Goal: Information Seeking & Learning: Find specific fact

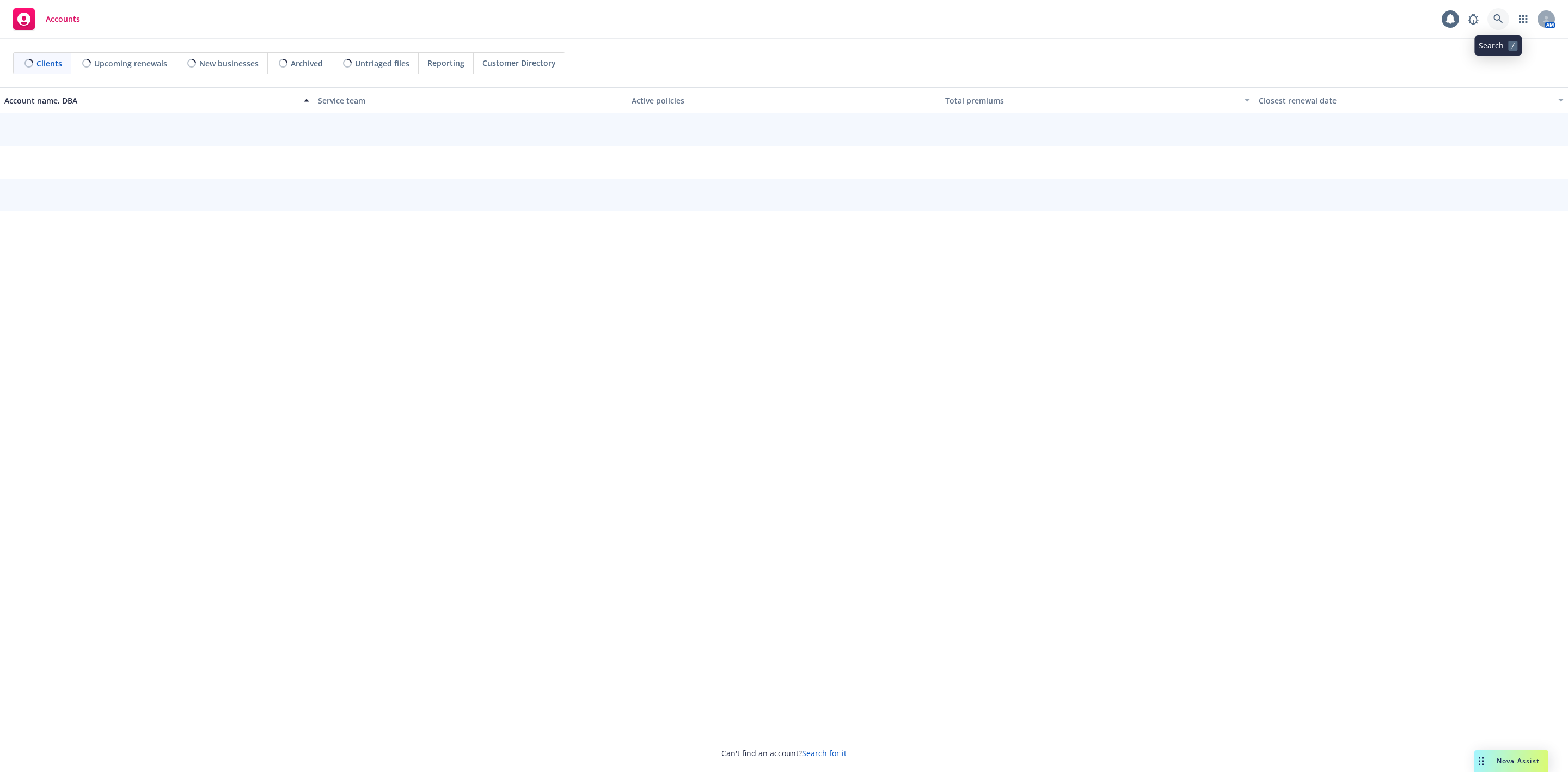
click at [1501, 25] on link at bounding box center [1498, 19] width 22 height 22
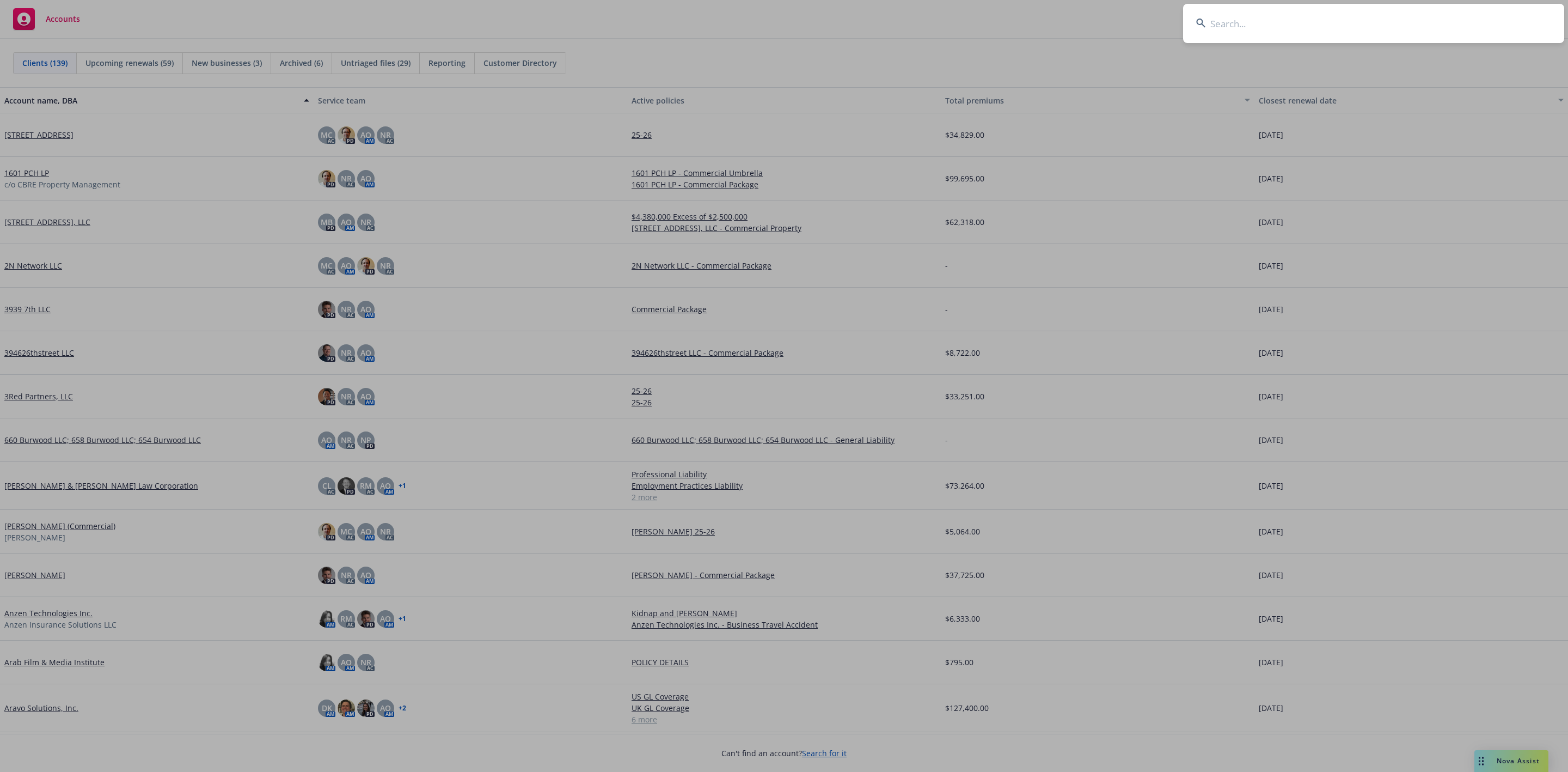
type input "Rain Industries"
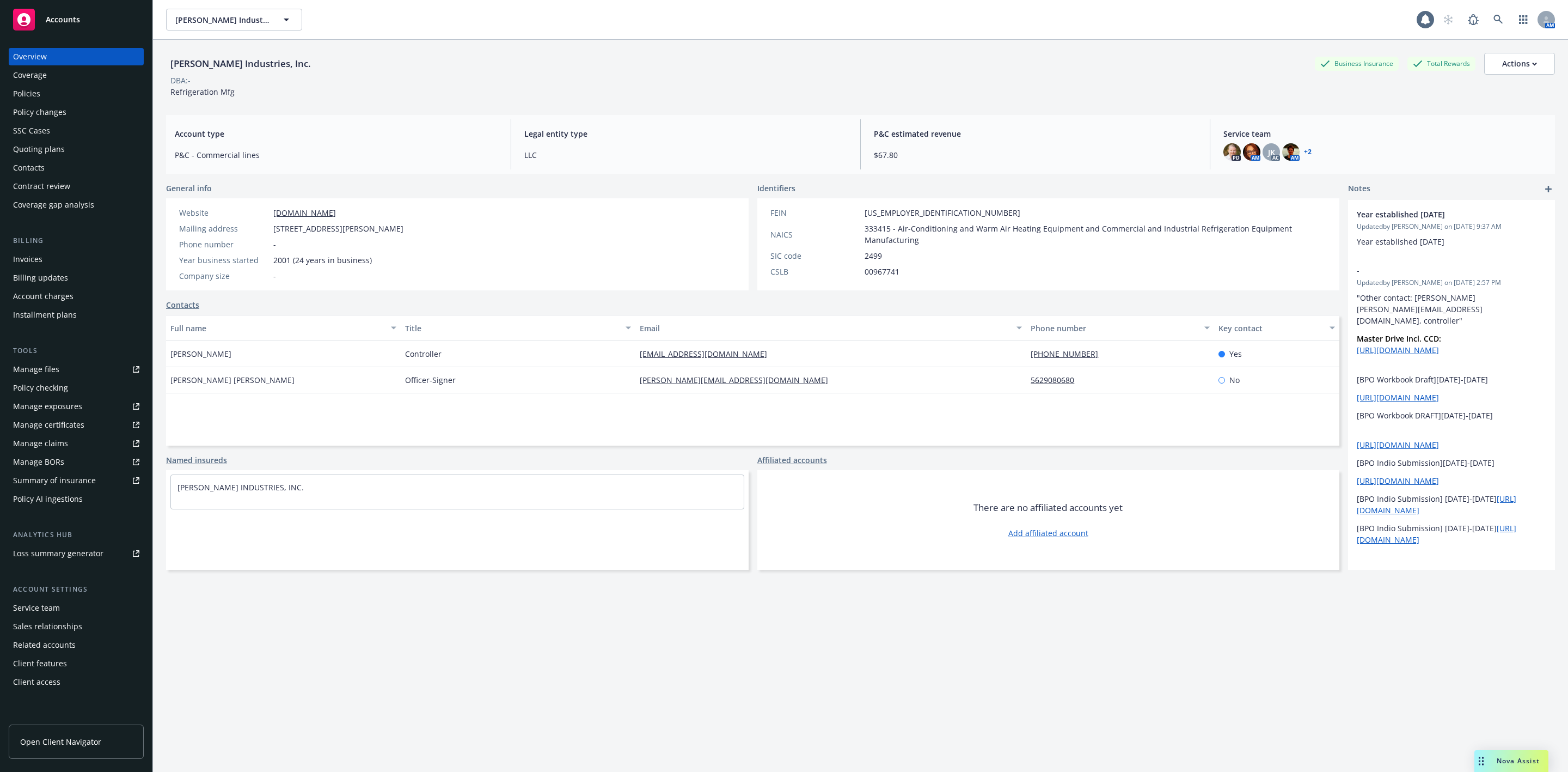
click at [70, 605] on div "Service team" at bounding box center [76, 607] width 127 height 17
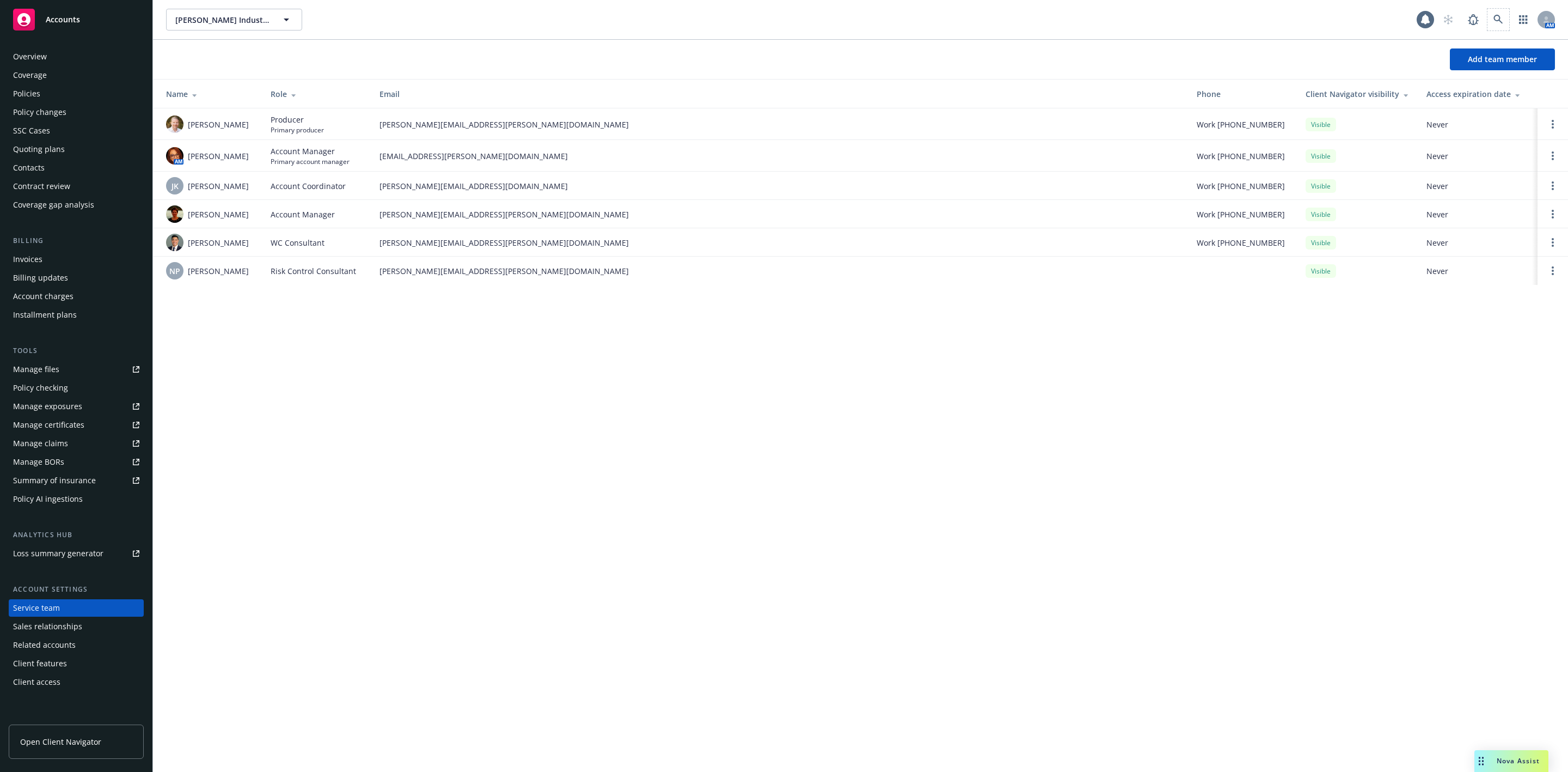
click at [1504, 10] on span at bounding box center [1498, 19] width 22 height 22
click at [1493, 19] on icon at bounding box center [1498, 19] width 10 height 10
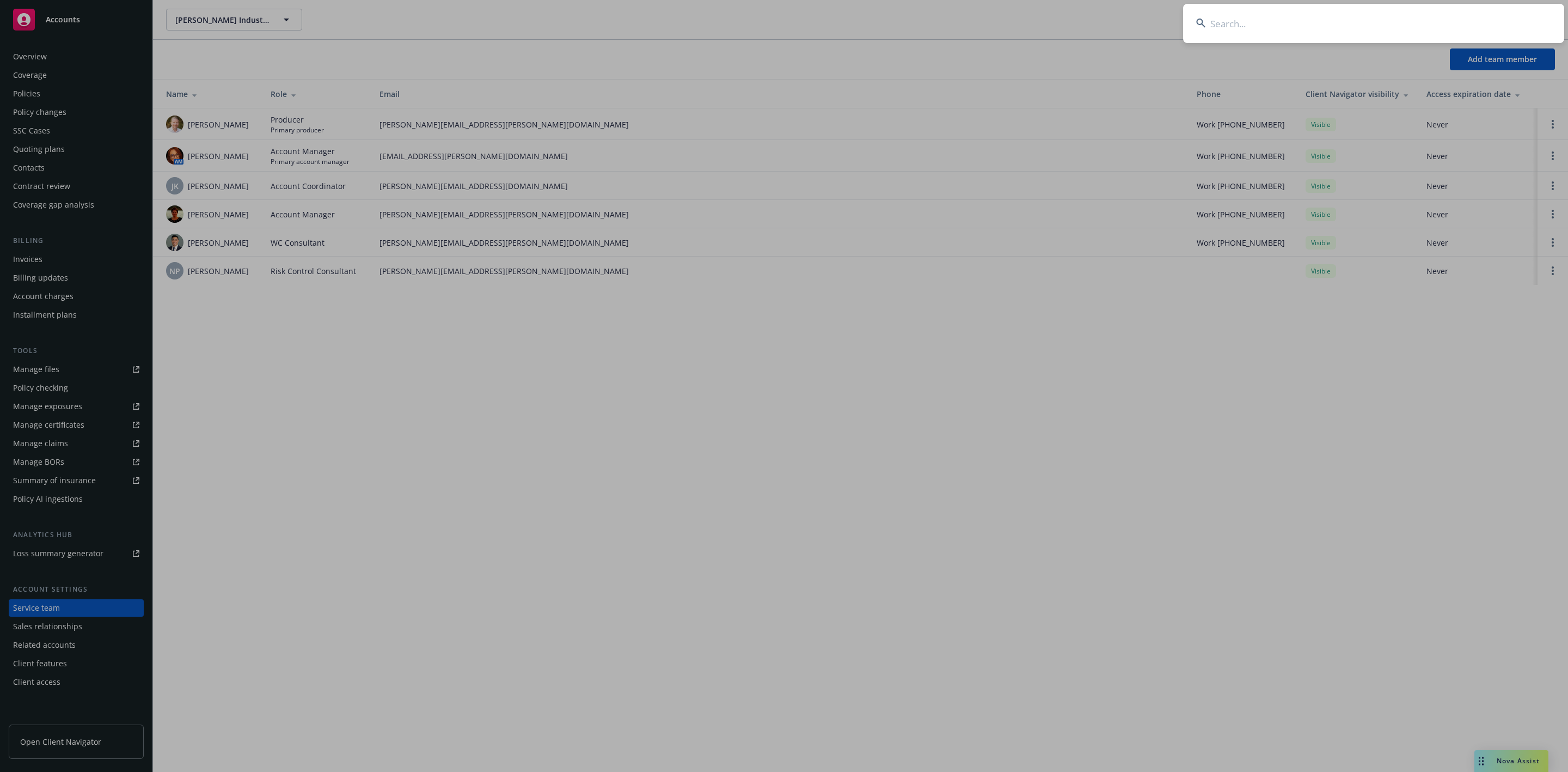
click at [1375, 23] on input at bounding box center [1373, 23] width 381 height 39
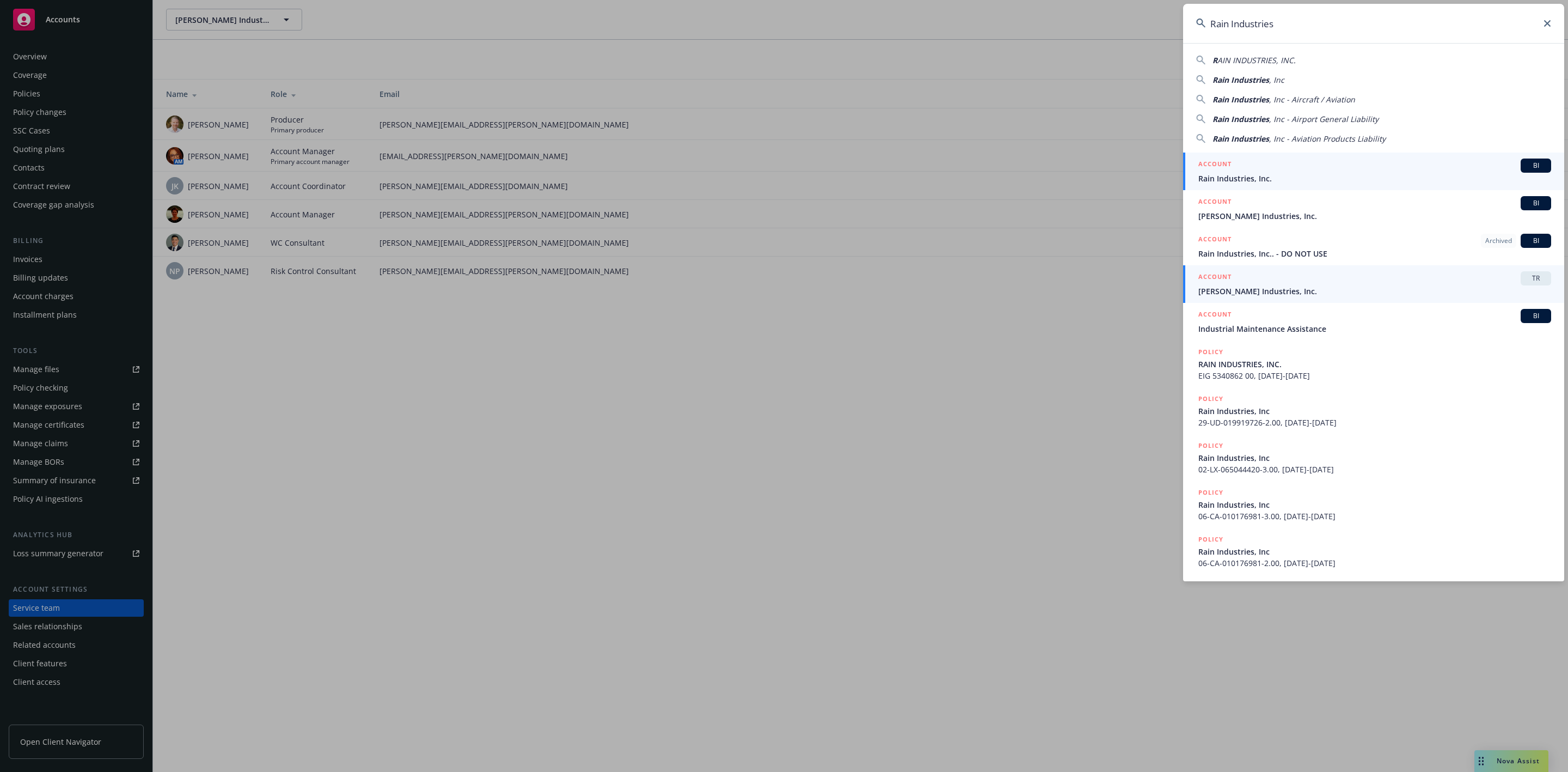
type input "Rain Industries"
click at [1369, 173] on span "Rain Industries, Inc." at bounding box center [1374, 178] width 353 height 11
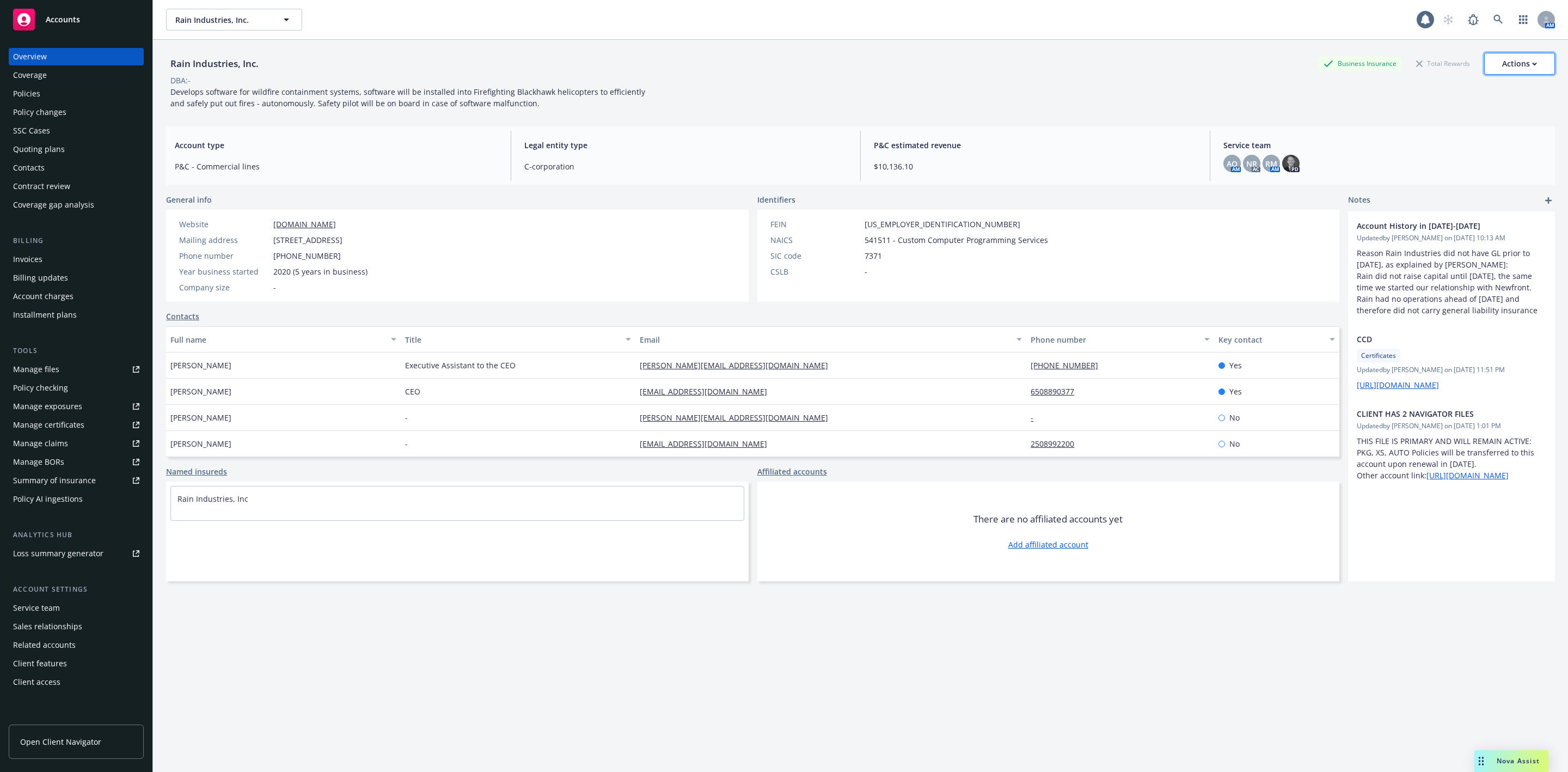
click at [1514, 61] on div "Actions" at bounding box center [1519, 64] width 35 height 21
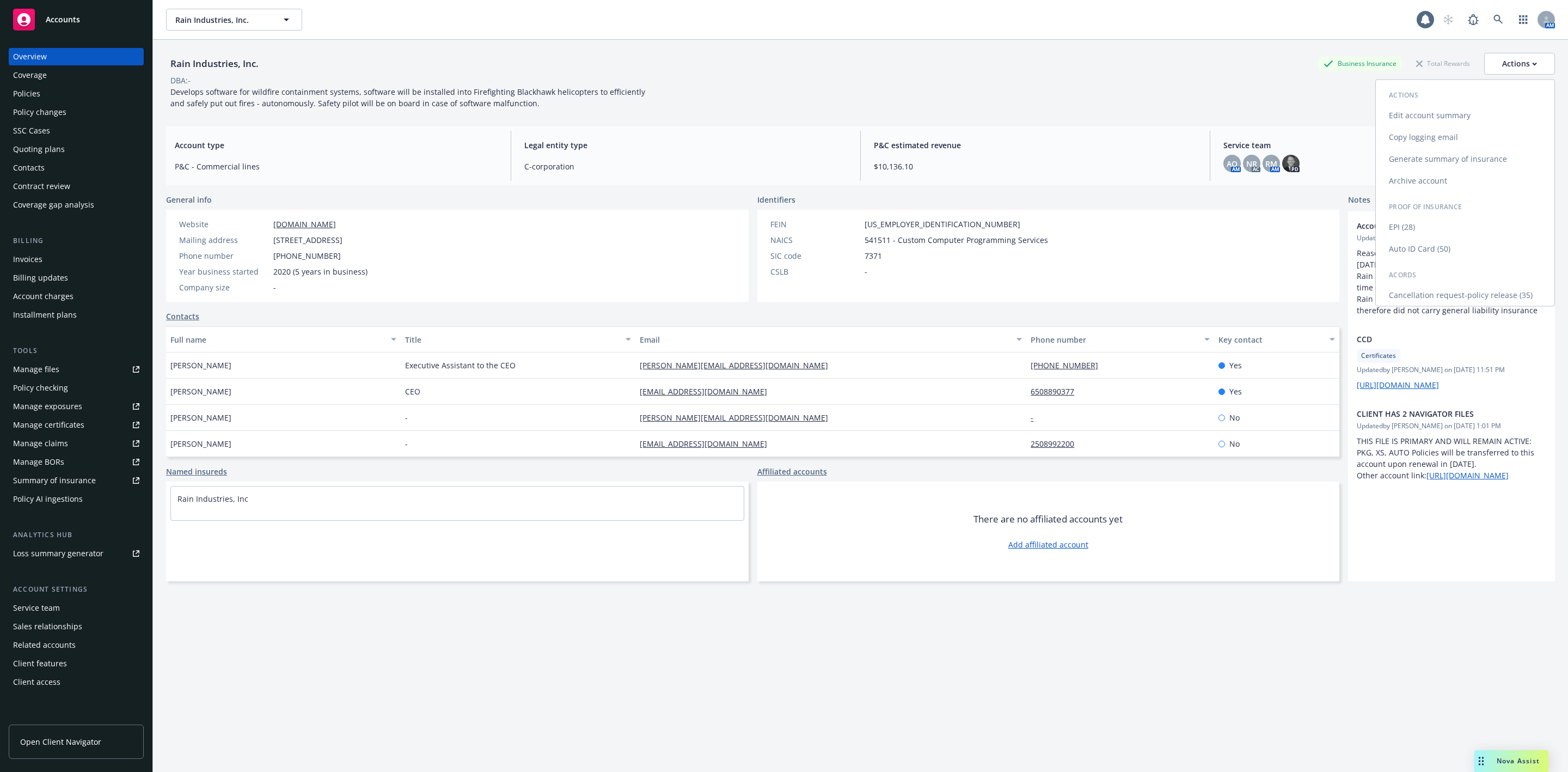
click at [1402, 252] on link "Auto ID Card (50)" at bounding box center [1465, 249] width 178 height 22
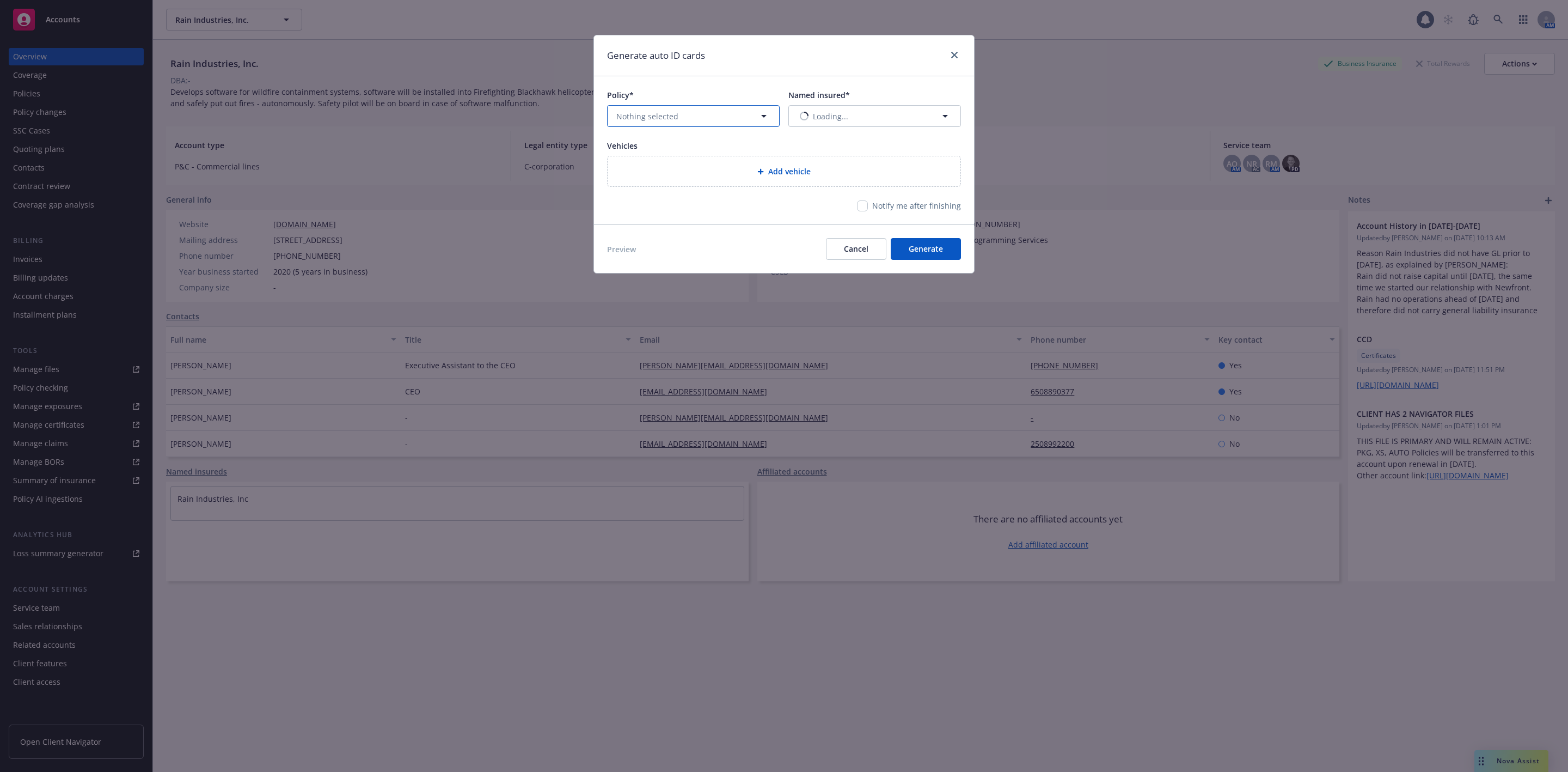
click at [740, 115] on button "Nothing selected" at bounding box center [693, 115] width 172 height 22
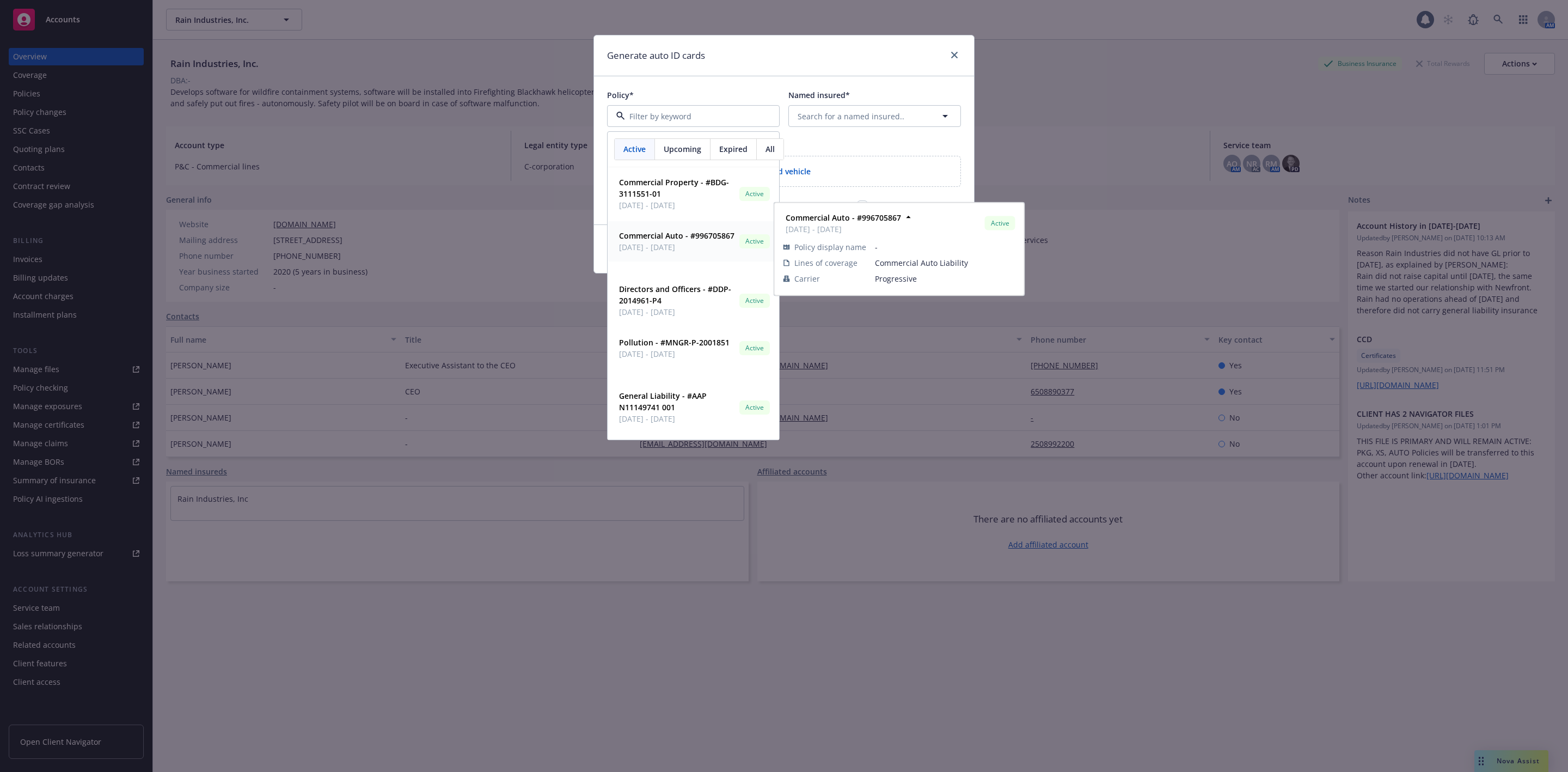
click at [679, 241] on span "Commercial Auto - #996705867" at bounding box center [676, 235] width 115 height 11
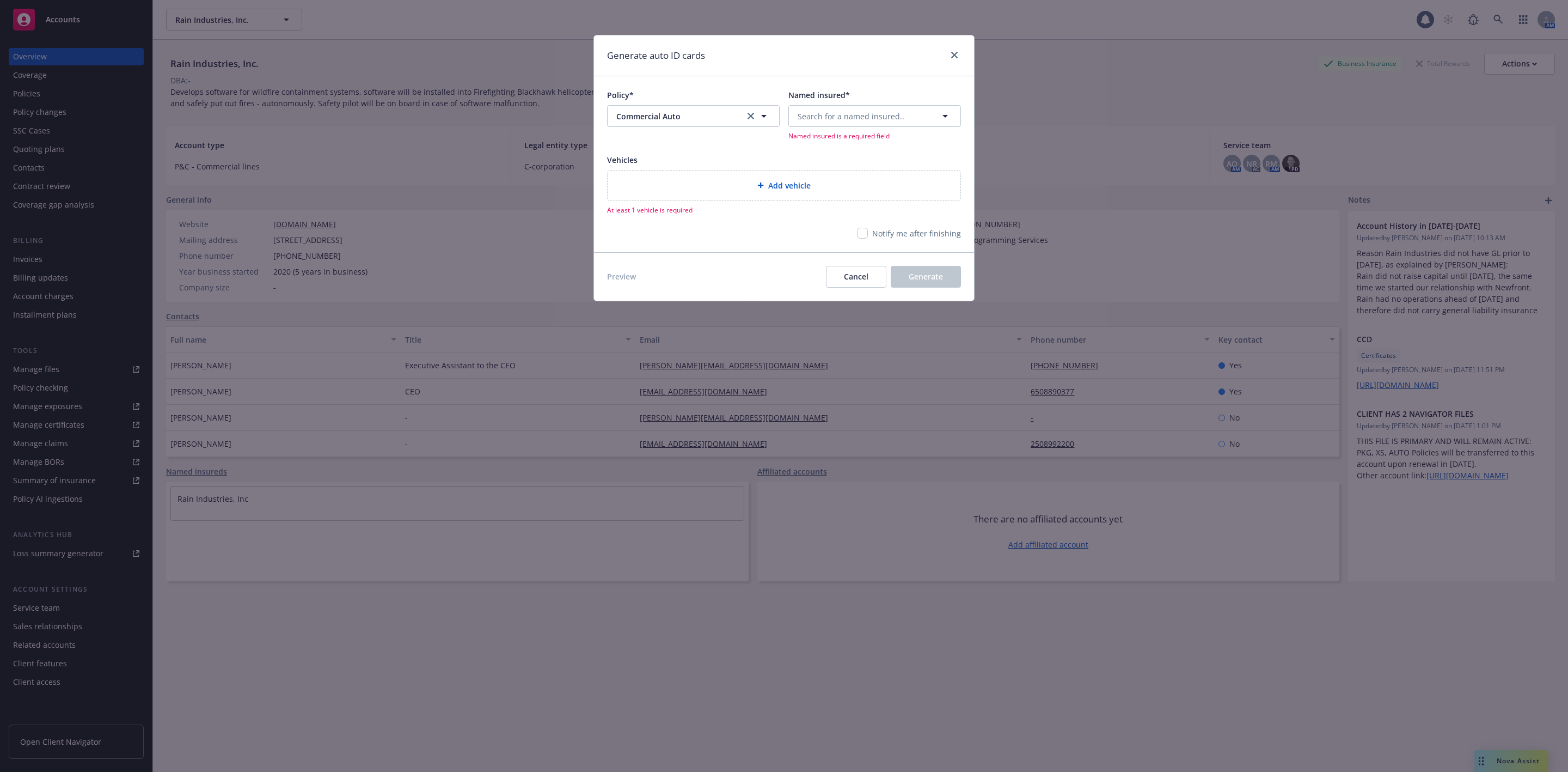
click at [862, 109] on div "Named insured* Search for a named insured.. Named insured is a required field" at bounding box center [874, 115] width 172 height 51
click at [859, 111] on span "Search for a named insured.." at bounding box center [851, 116] width 106 height 11
click at [851, 217] on span "2175 Monarch St, Alameda, CA, 94501, USA" at bounding box center [837, 211] width 73 height 11
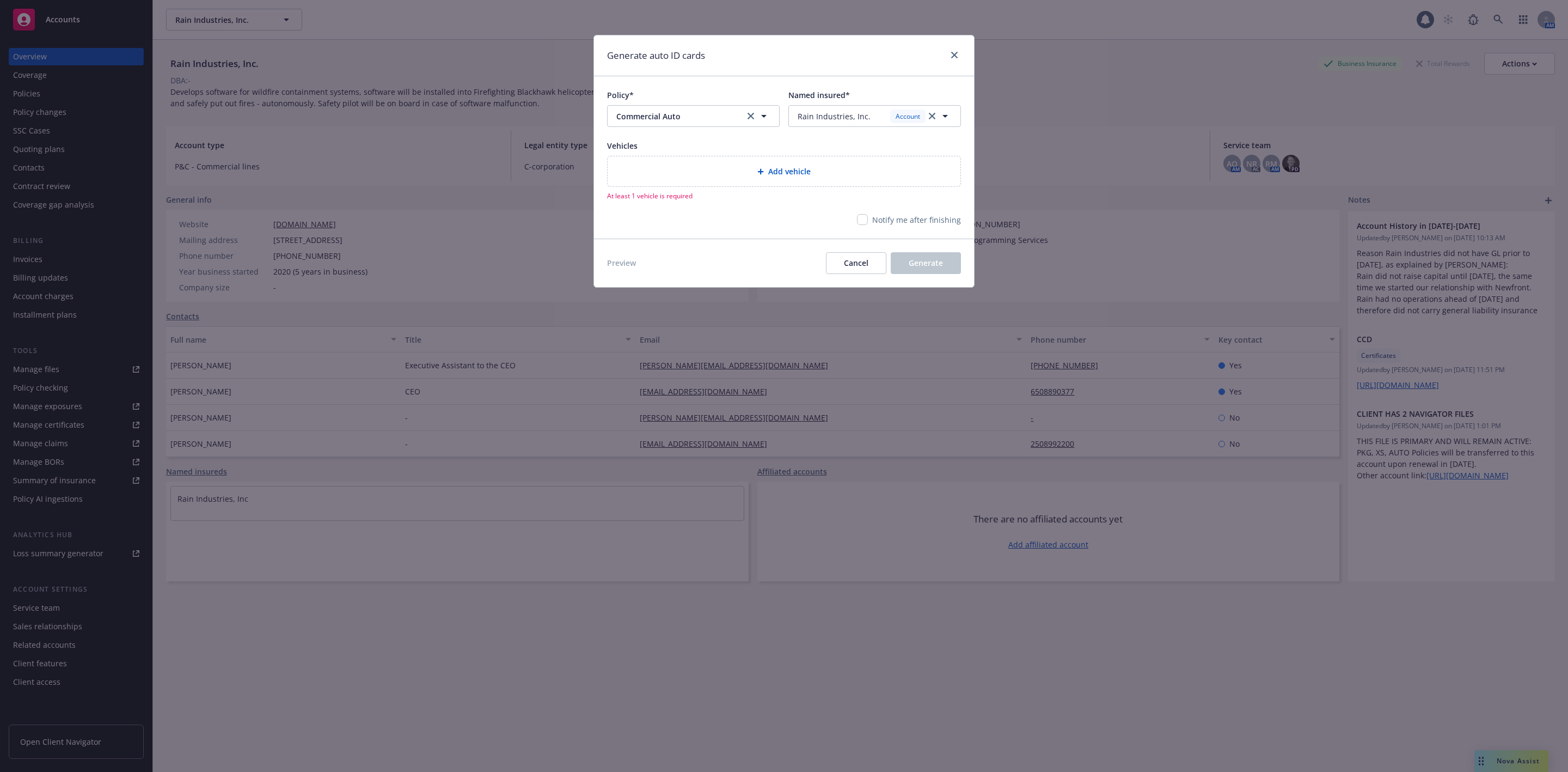
click at [815, 178] on div "Add vehicle" at bounding box center [784, 172] width 353 height 30
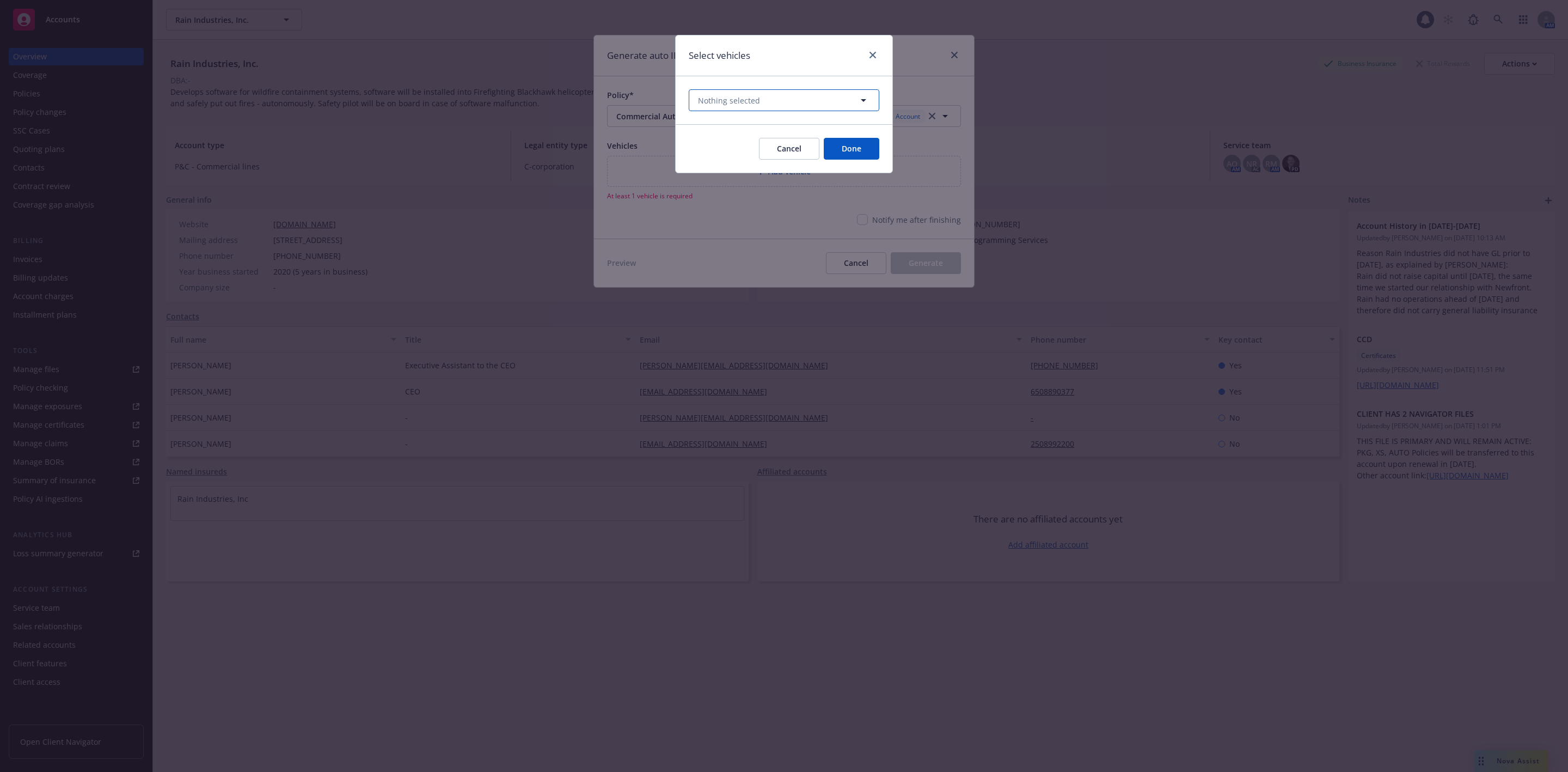
click at [801, 101] on button "Nothing selected" at bounding box center [784, 100] width 190 height 22
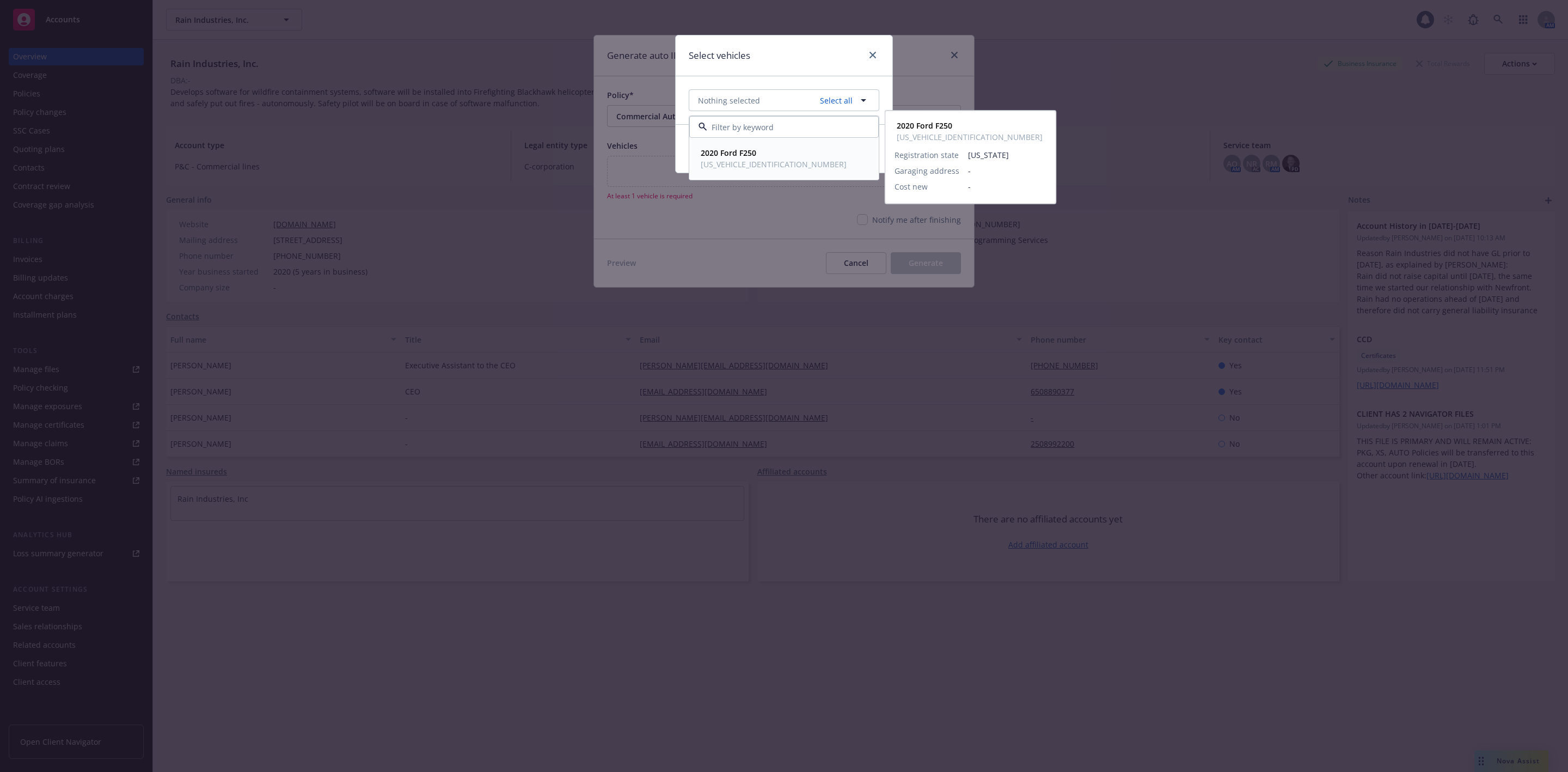
click at [772, 163] on span "1FT7W2BT3LED05502" at bounding box center [773, 163] width 146 height 11
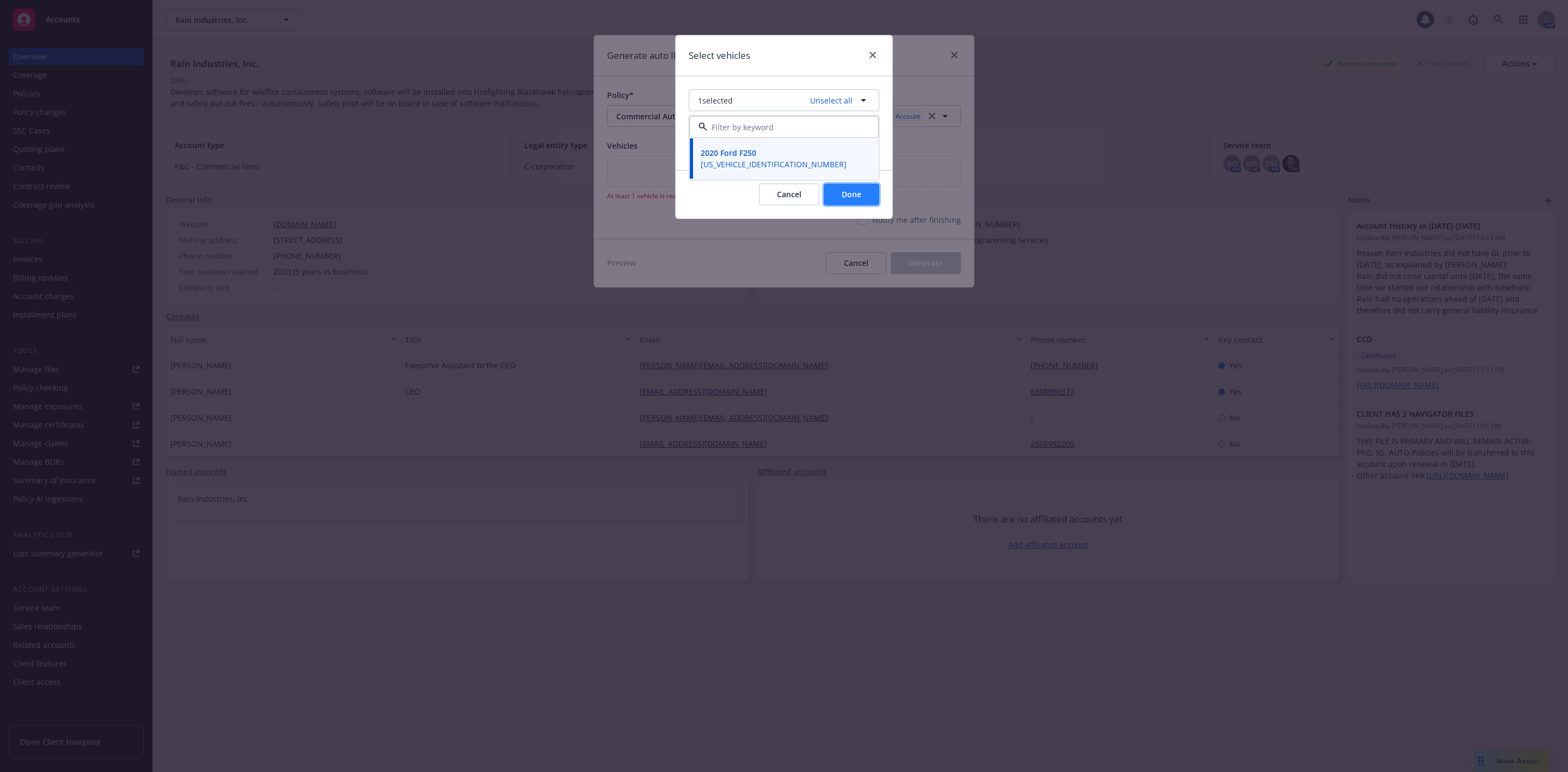
click at [844, 192] on span "Done" at bounding box center [851, 194] width 19 height 10
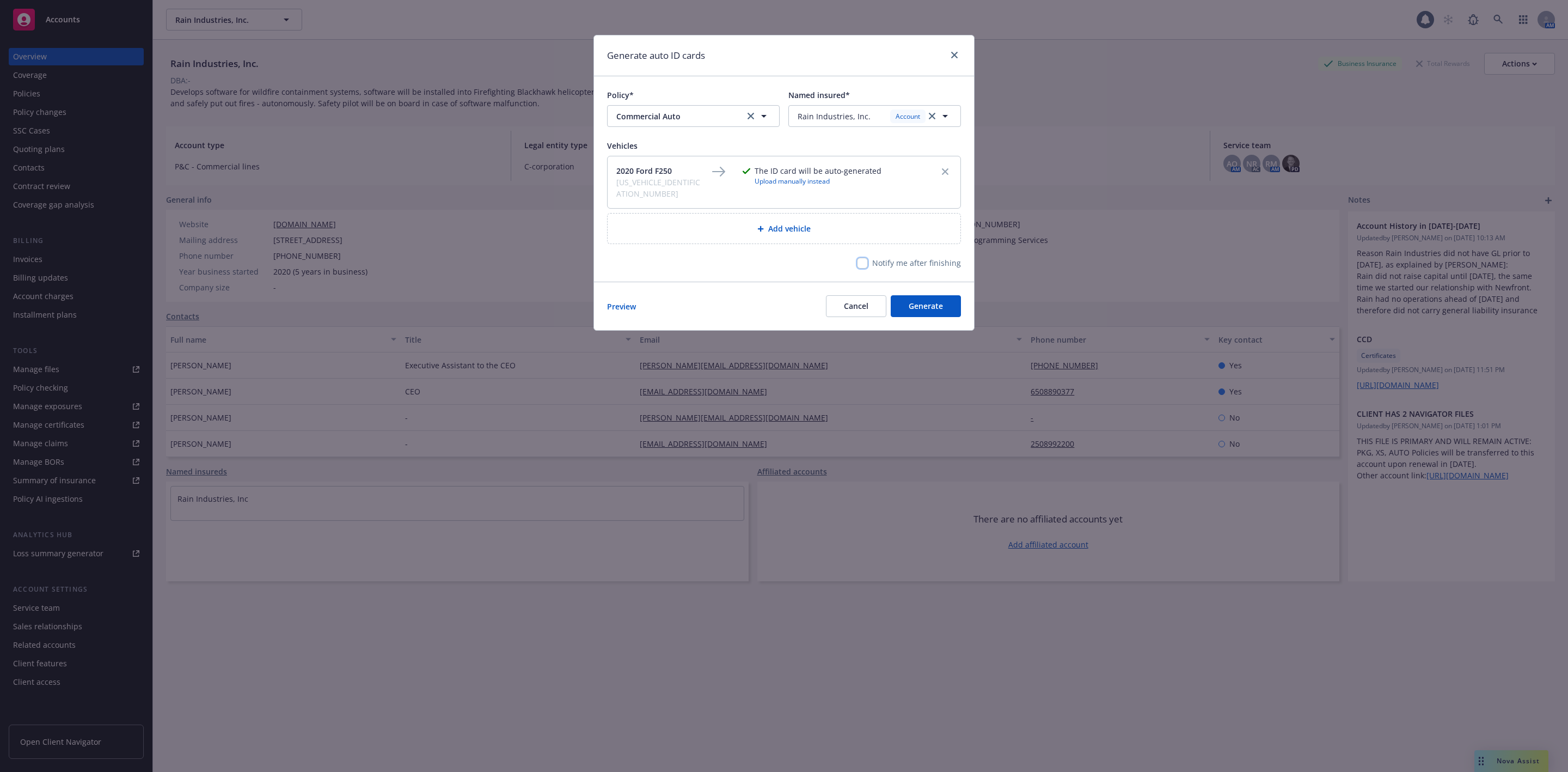
click at [862, 258] on input "checkbox" at bounding box center [862, 263] width 11 height 11
checkbox input "true"
click at [919, 301] on span "Generate" at bounding box center [926, 306] width 34 height 10
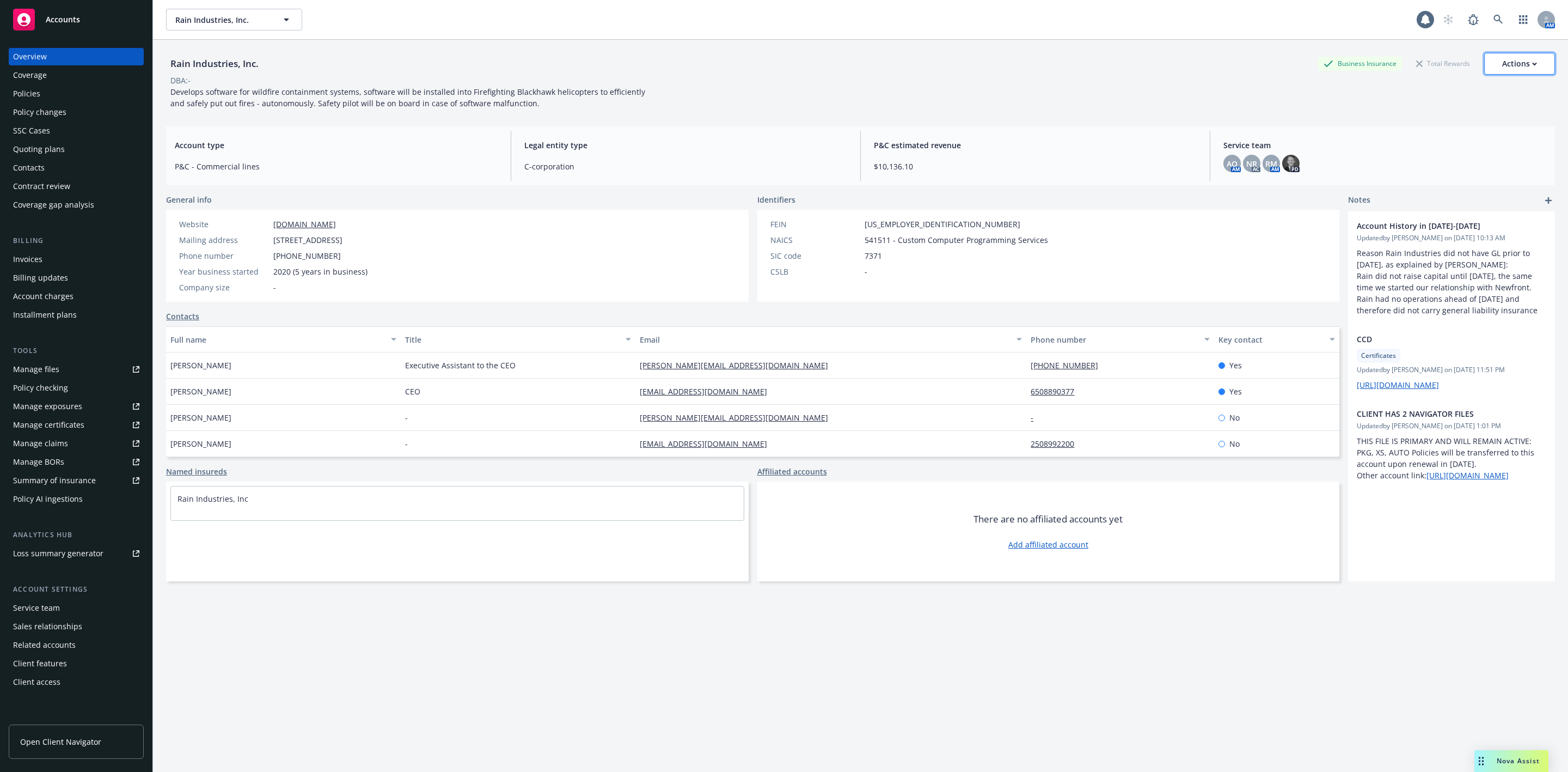
click at [1484, 58] on button "Actions" at bounding box center [1519, 63] width 70 height 22
click at [1417, 29] on div "1 AM" at bounding box center [1486, 19] width 139 height 22
click at [1421, 21] on icon at bounding box center [1426, 19] width 9 height 10
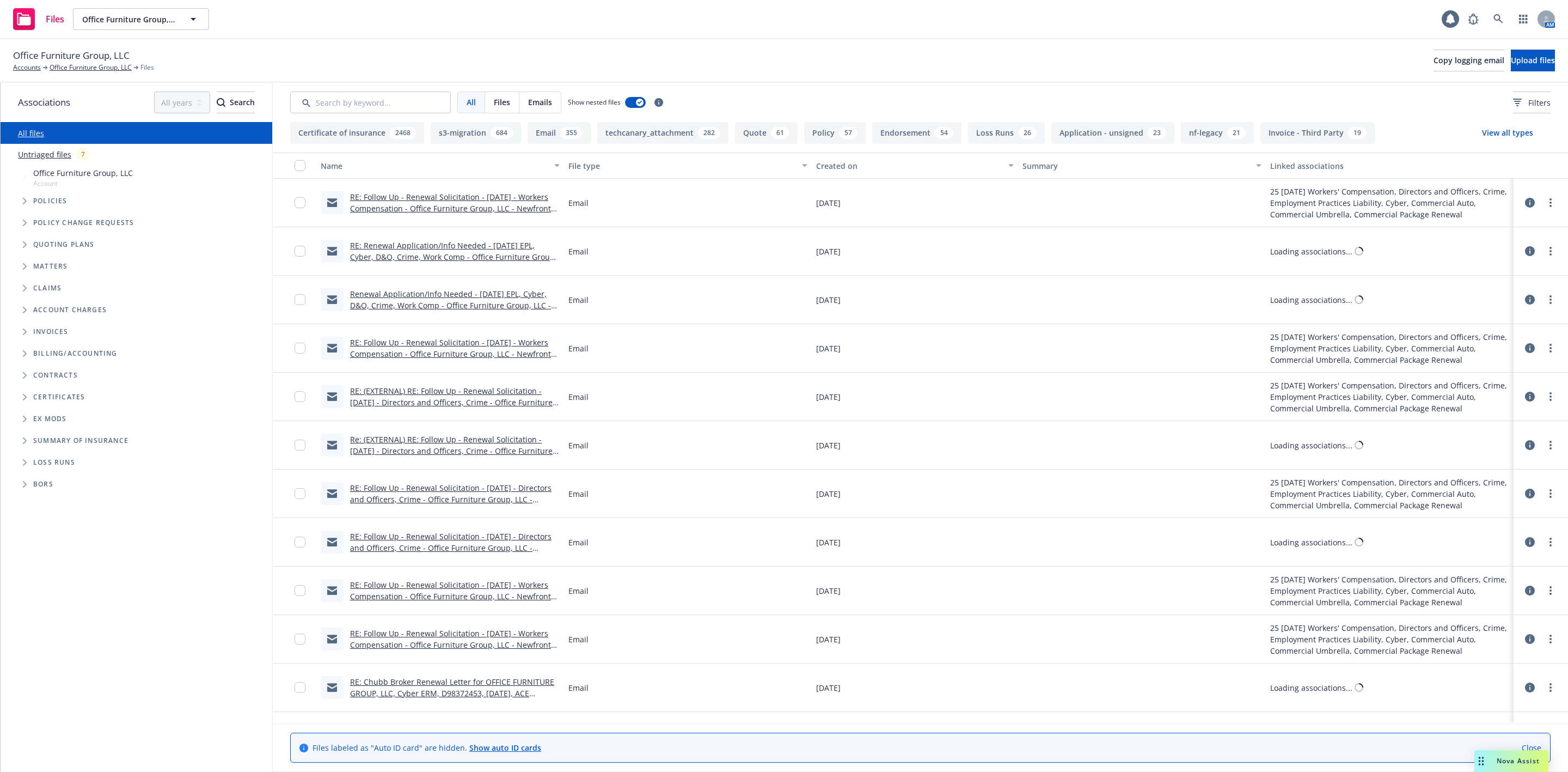
click at [23, 199] on icon "Tree Example" at bounding box center [25, 201] width 4 height 7
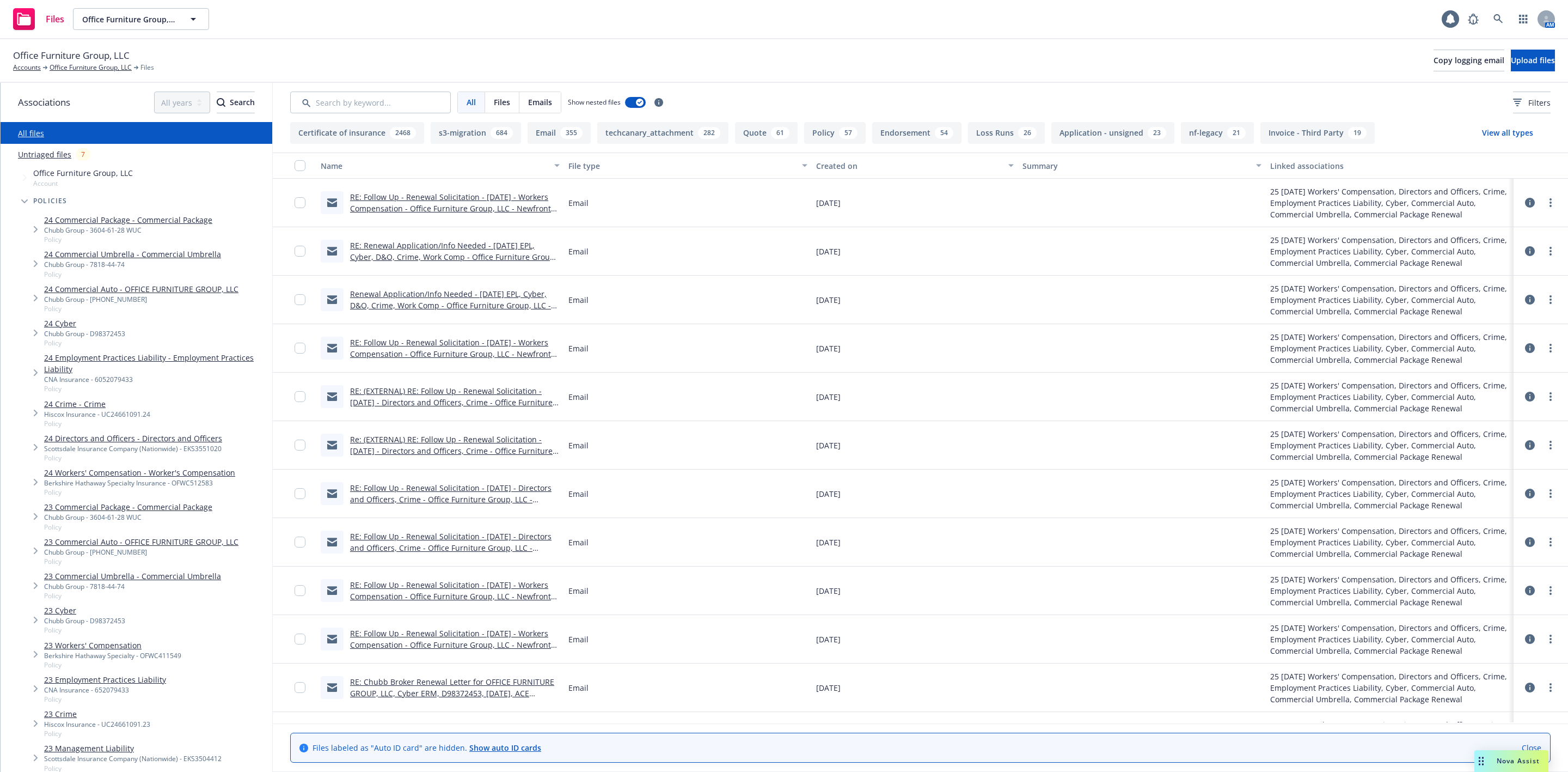
click at [49, 319] on link "24 Cyber" at bounding box center [85, 323] width 81 height 11
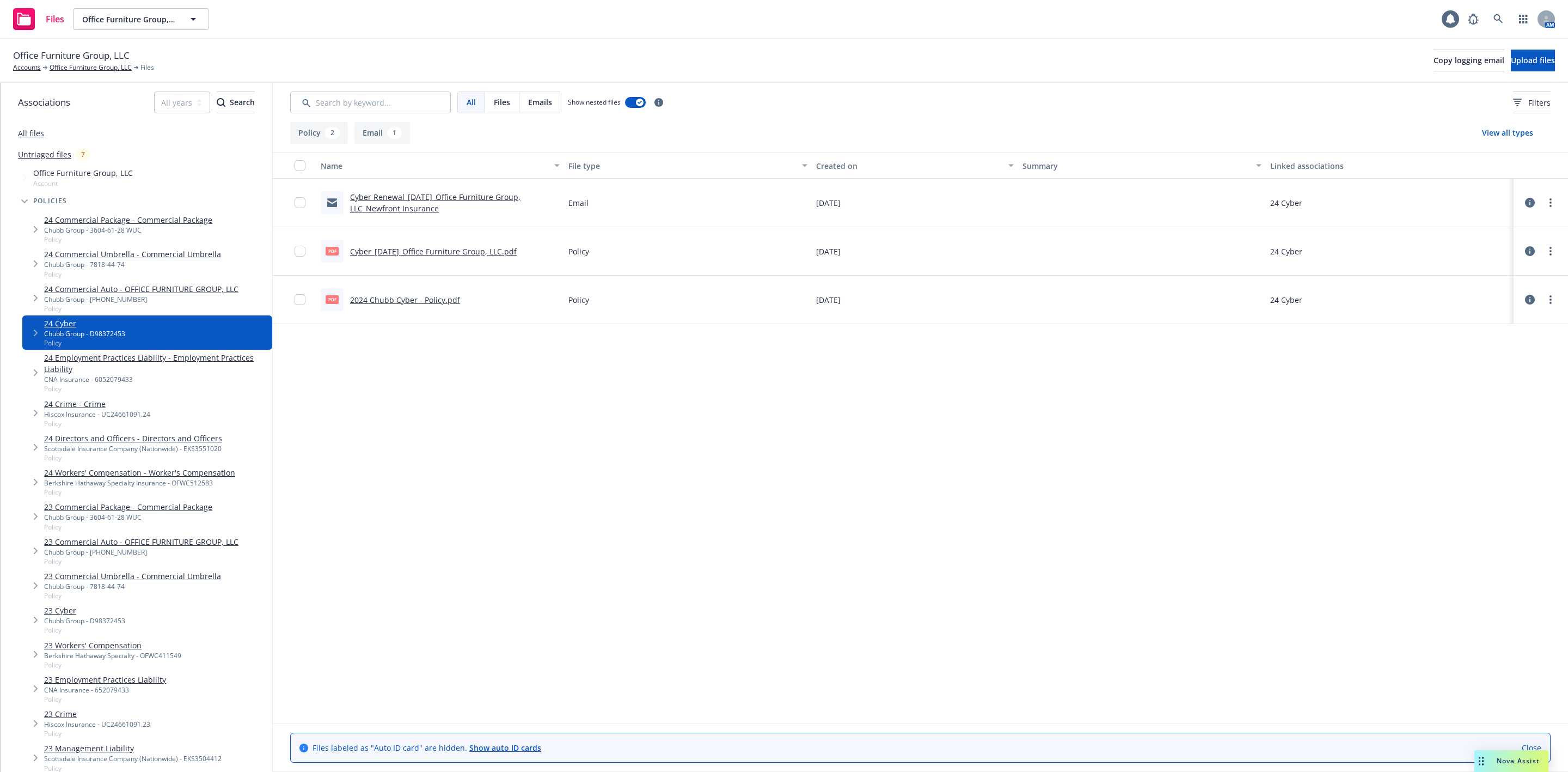
click at [411, 298] on link "2024 Chubb Cyber - Policy.pdf" at bounding box center [405, 300] width 110 height 10
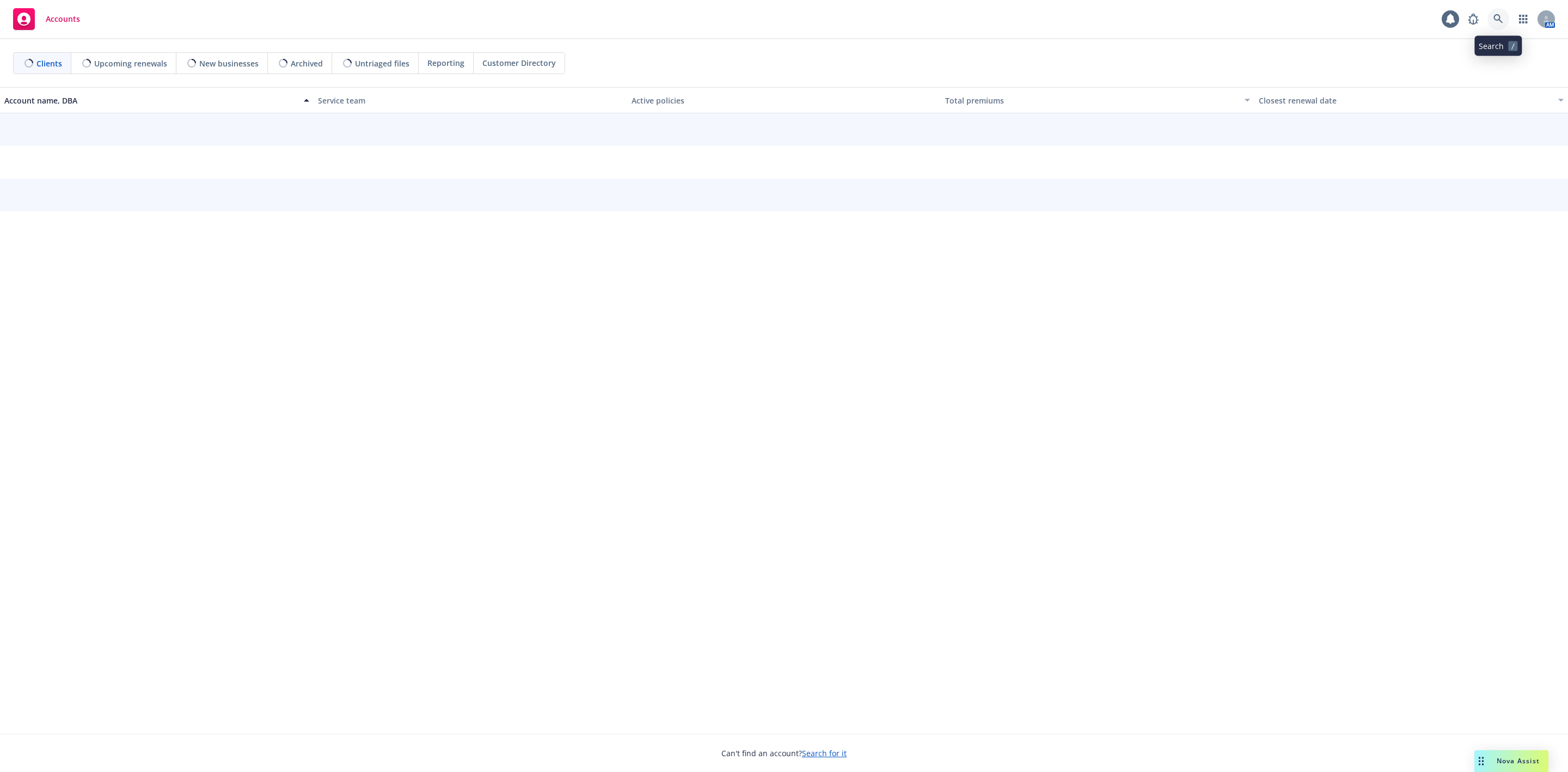
click at [1498, 19] on icon at bounding box center [1498, 19] width 9 height 9
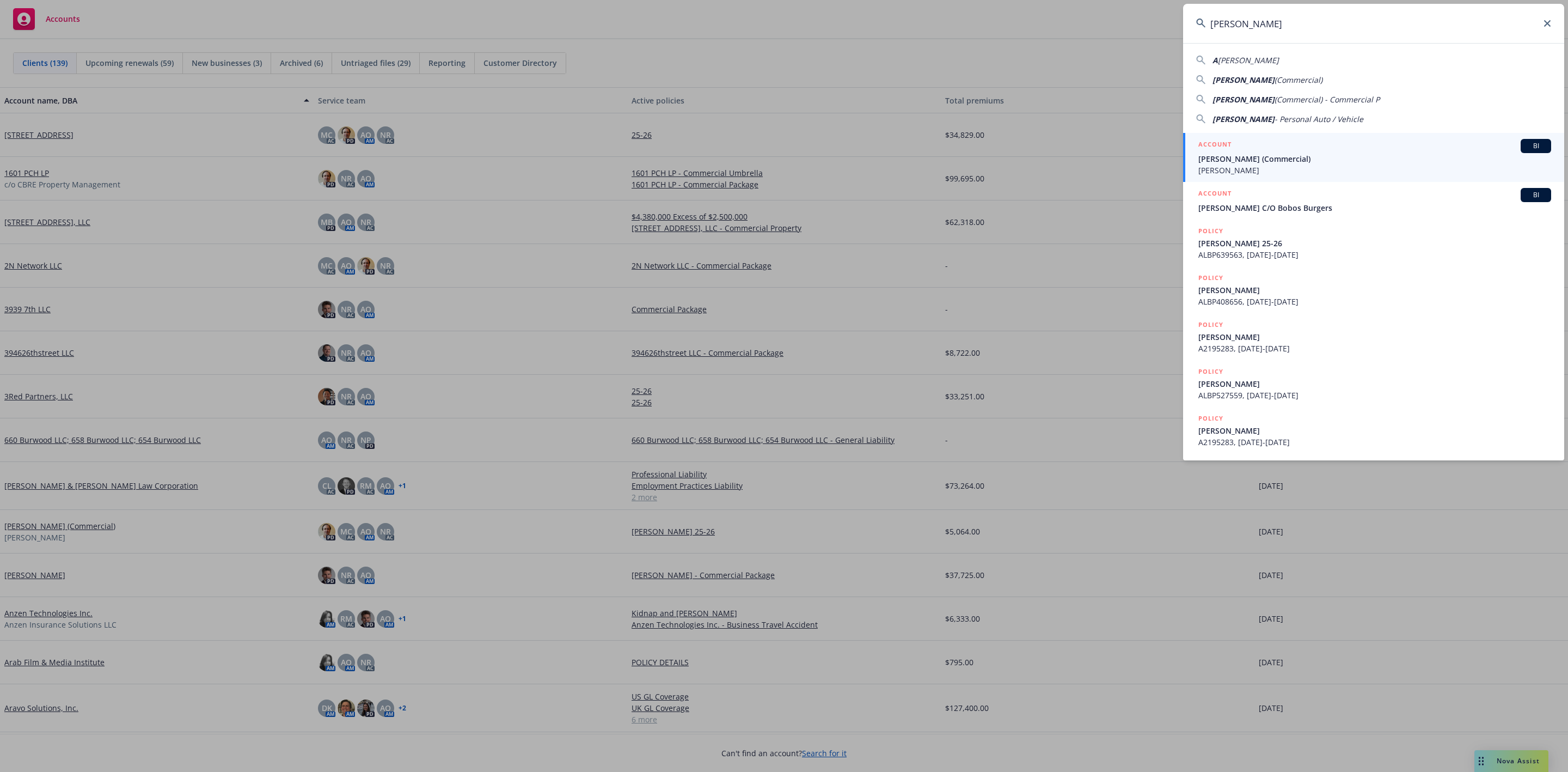
type input "Alexandra Sarigianides"
click at [1289, 164] on span "[PERSON_NAME] (Commercial)" at bounding box center [1374, 158] width 353 height 11
